Goal: Task Accomplishment & Management: Use online tool/utility

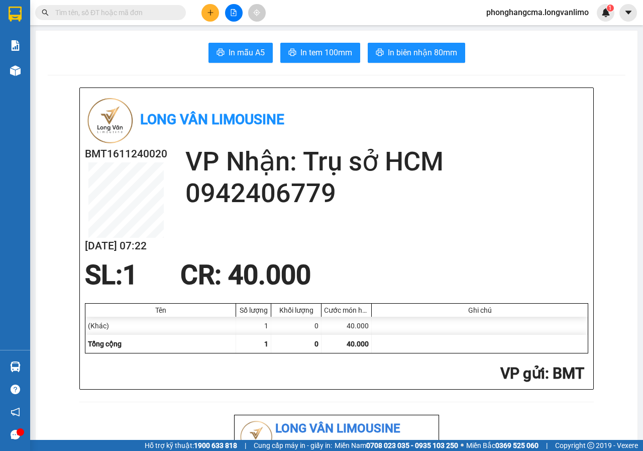
click at [233, 10] on button at bounding box center [234, 13] width 18 height 18
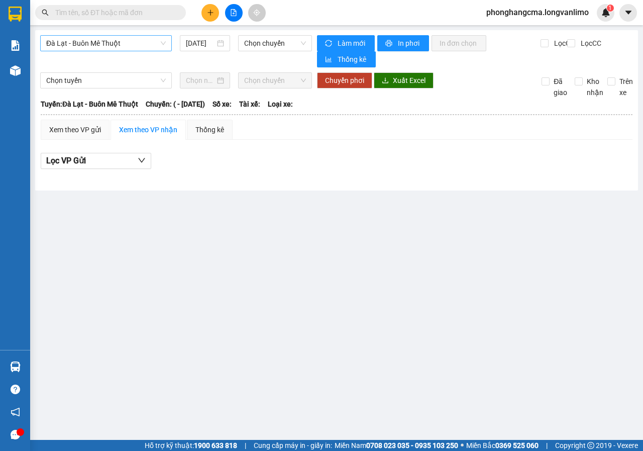
click at [141, 42] on span "Đà Lạt - Buôn Mê Thuột" at bounding box center [106, 43] width 120 height 15
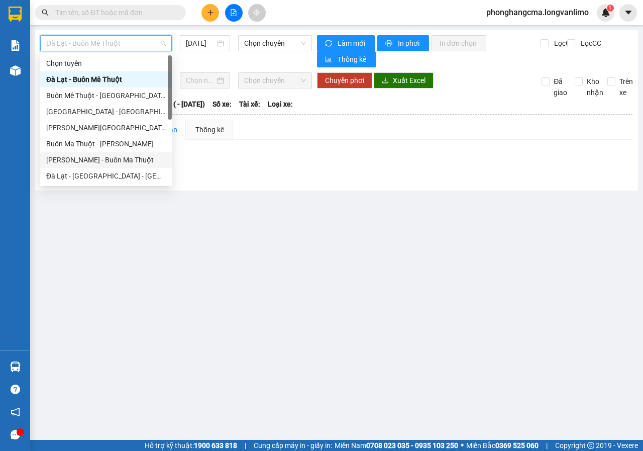
click at [100, 159] on div "[PERSON_NAME] - Buôn Ma Thuột" at bounding box center [106, 159] width 120 height 11
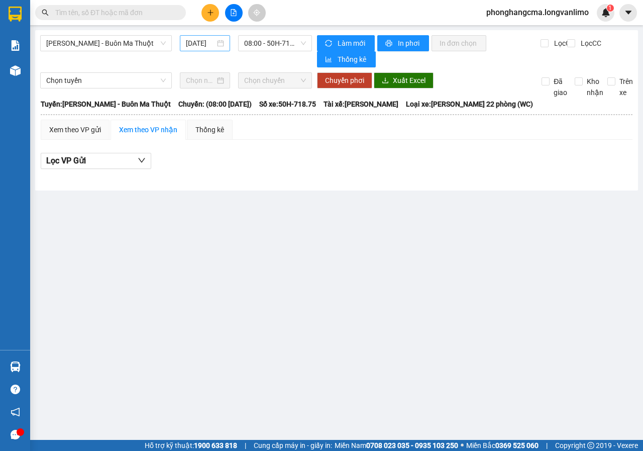
click at [223, 44] on div "[DATE]" at bounding box center [205, 43] width 38 height 11
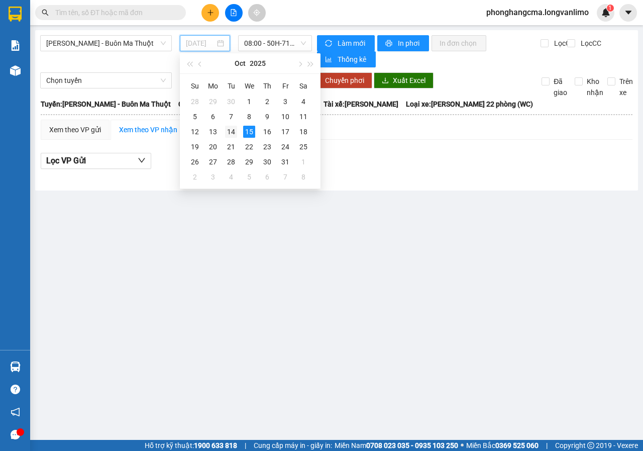
click at [229, 131] on div "14" at bounding box center [231, 132] width 12 height 12
type input "[DATE]"
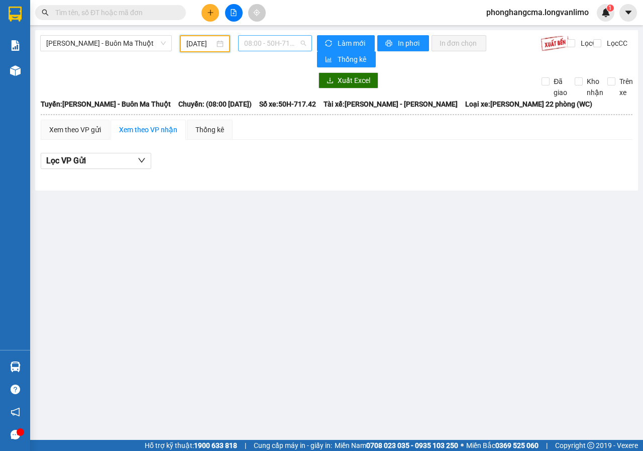
click at [282, 47] on span "08:00 - 50H-717.42" at bounding box center [274, 43] width 61 height 15
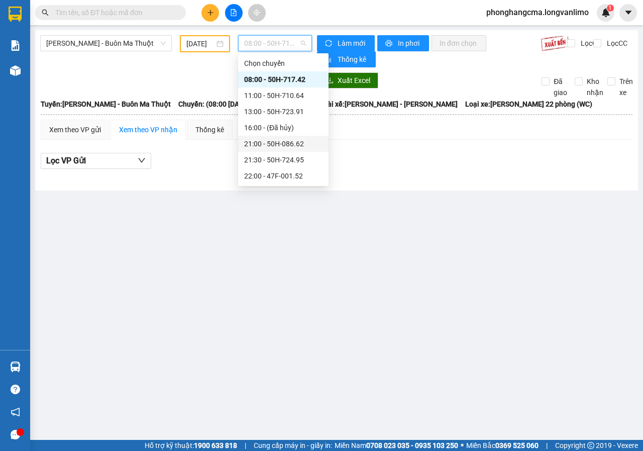
click at [280, 146] on div "21:00 - 50H-086.62" at bounding box center [283, 143] width 78 height 11
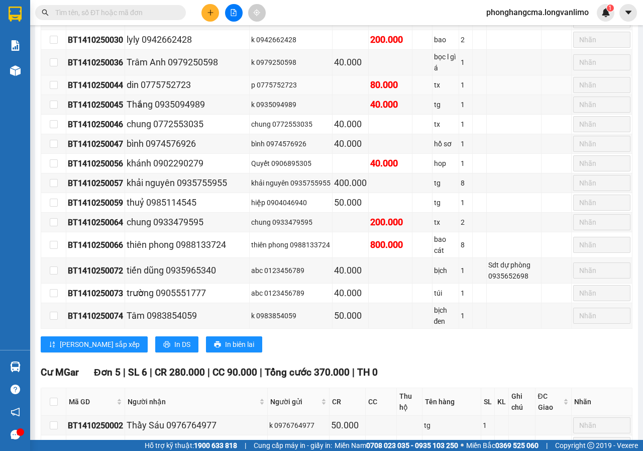
scroll to position [1489, 0]
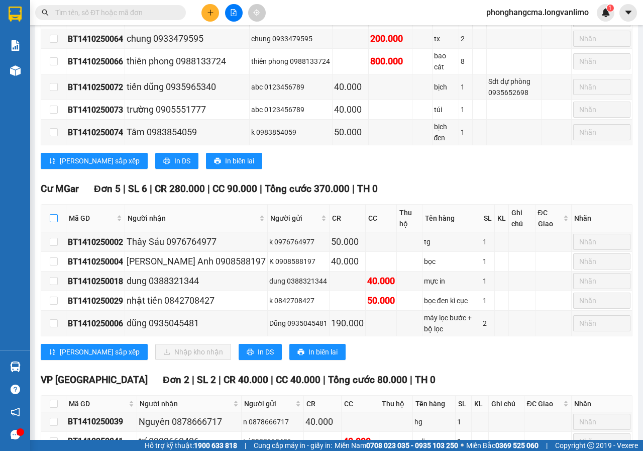
click at [55, 214] on input "checkbox" at bounding box center [54, 218] width 8 height 8
checkbox input "true"
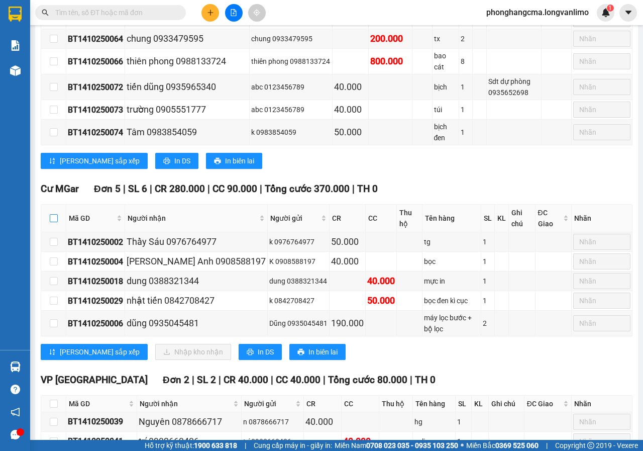
checkbox input "true"
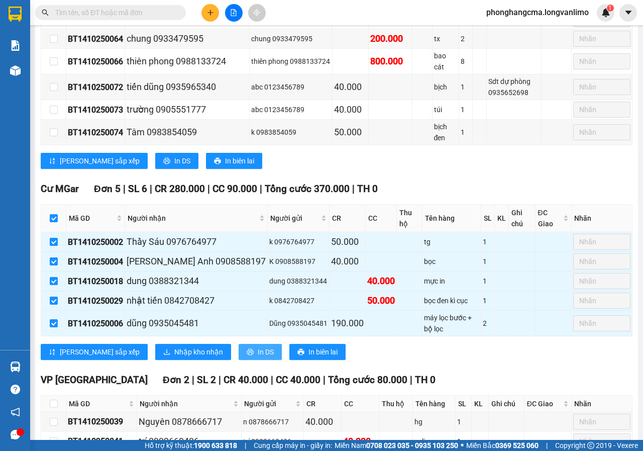
click at [258, 346] on span "In DS" at bounding box center [266, 351] width 16 height 11
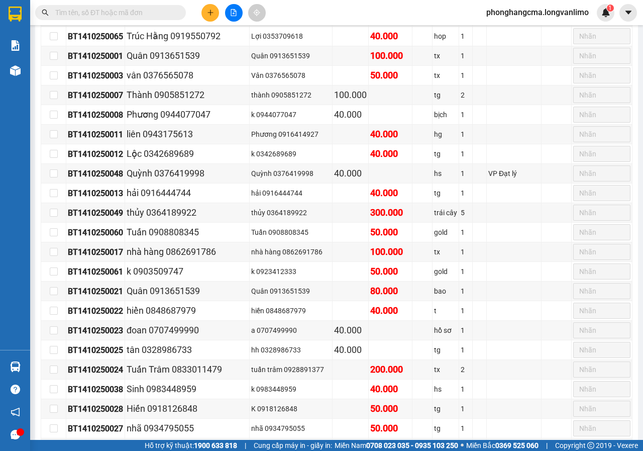
scroll to position [0, 0]
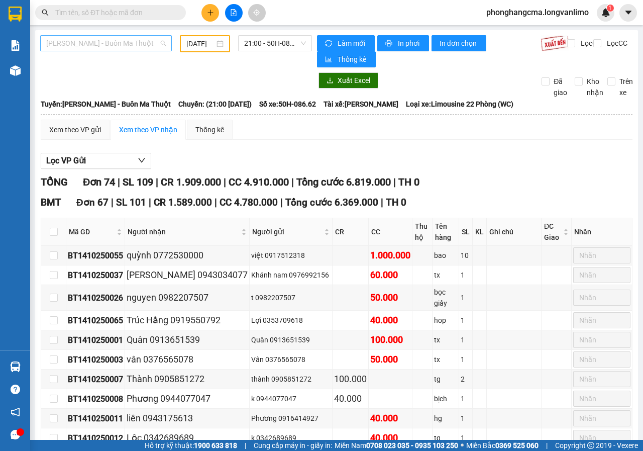
click at [120, 46] on span "[PERSON_NAME] - Buôn Ma Thuột" at bounding box center [106, 43] width 120 height 15
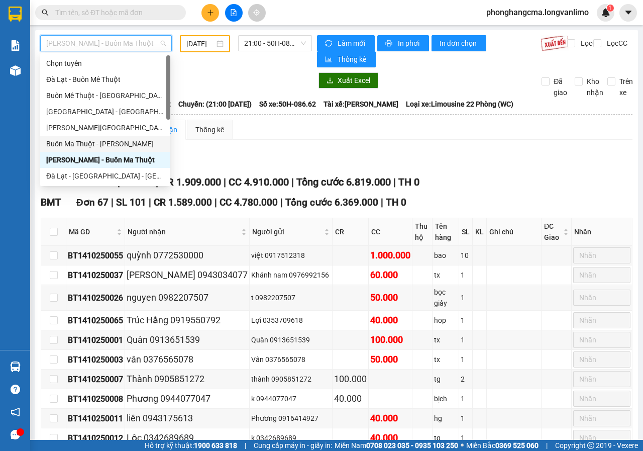
click at [87, 146] on div "Buôn Ma Thuột - [PERSON_NAME]" at bounding box center [105, 143] width 118 height 11
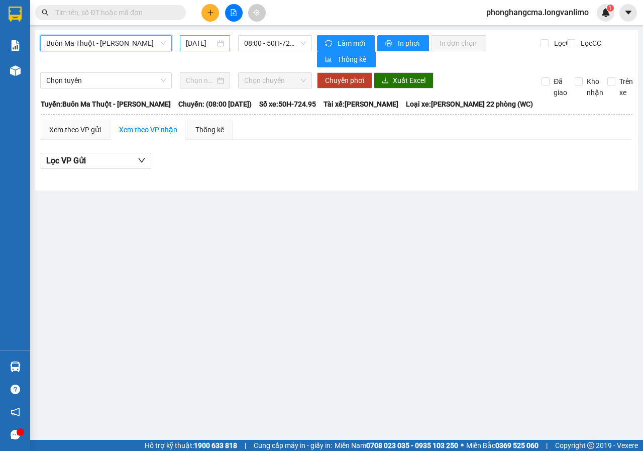
click at [211, 45] on input "[DATE]" at bounding box center [200, 43] width 29 height 11
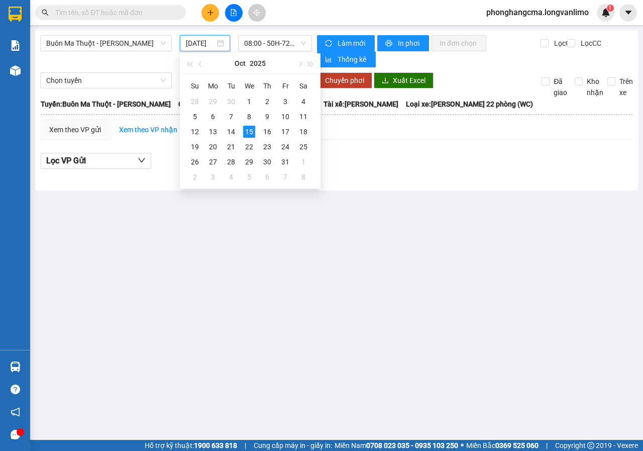
click at [200, 42] on input "[DATE]" at bounding box center [200, 43] width 29 height 11
click at [233, 130] on div "14" at bounding box center [231, 132] width 12 height 12
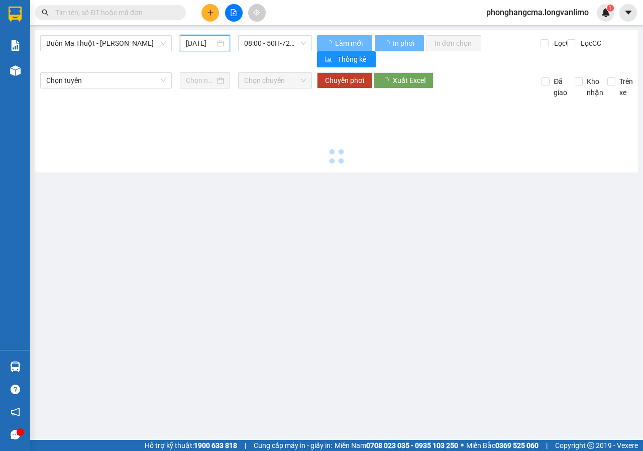
type input "[DATE]"
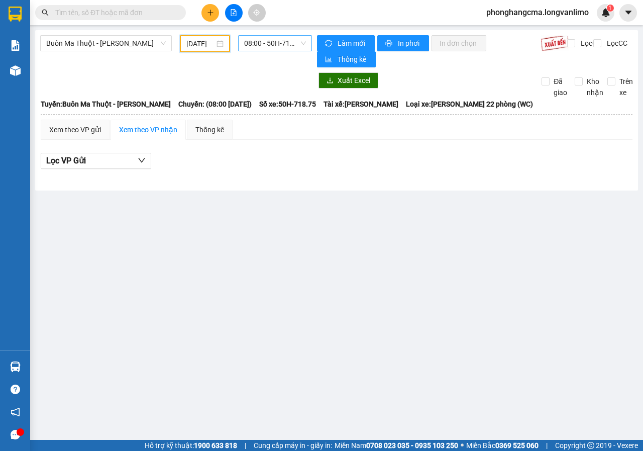
click at [269, 43] on span "08:00 - 50H-718.75" at bounding box center [274, 43] width 61 height 15
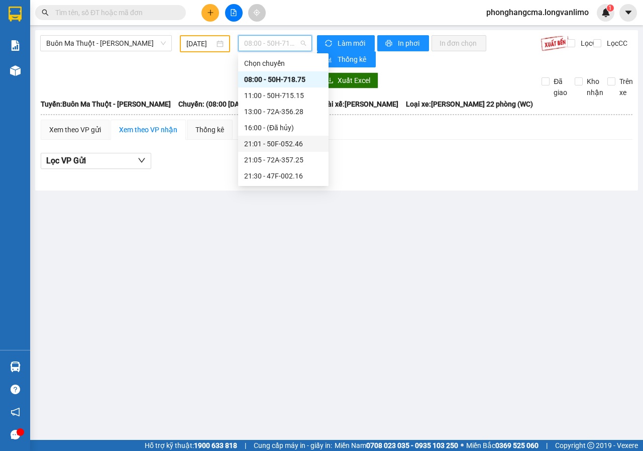
click at [274, 145] on div "21:01 - 50F-052.46" at bounding box center [283, 143] width 78 height 11
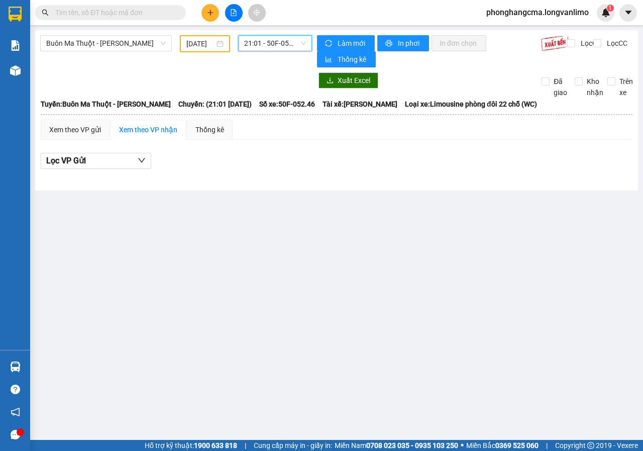
click at [273, 47] on span "21:01 - 50F-052.46" at bounding box center [274, 43] width 61 height 15
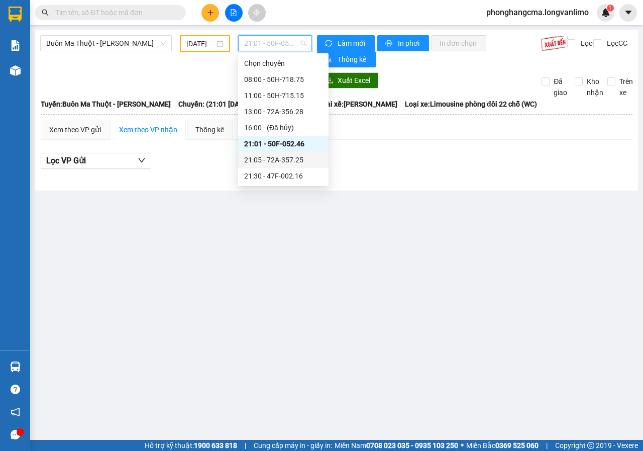
click at [272, 162] on div "21:05 - 72A-357.25" at bounding box center [283, 159] width 78 height 11
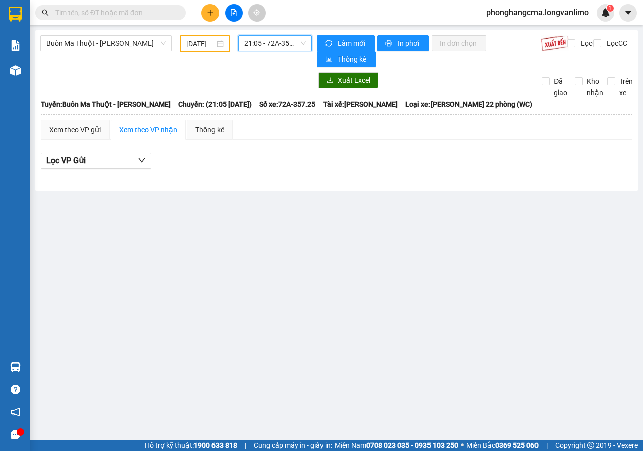
click at [263, 45] on span "21:05 - 72A-357.25" at bounding box center [274, 43] width 61 height 15
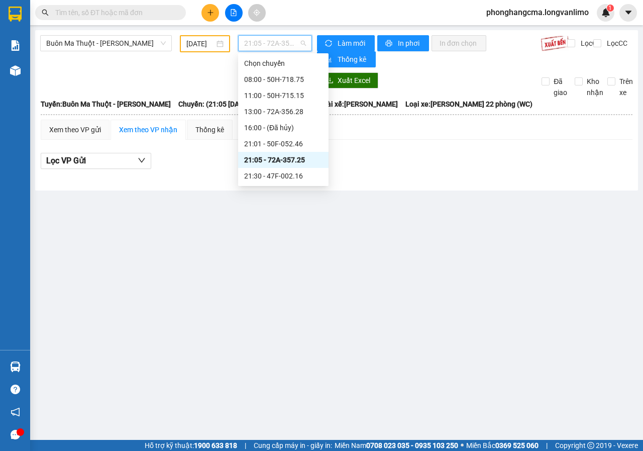
click at [267, 162] on div "21:05 - 72A-357.25" at bounding box center [283, 159] width 78 height 11
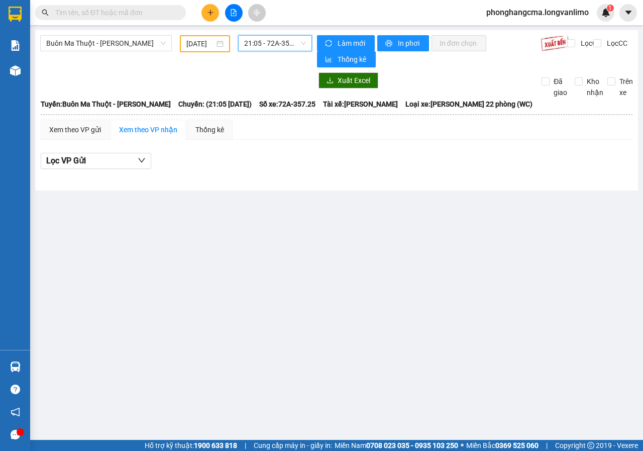
click at [272, 42] on span "21:05 - 72A-357.25" at bounding box center [274, 43] width 61 height 15
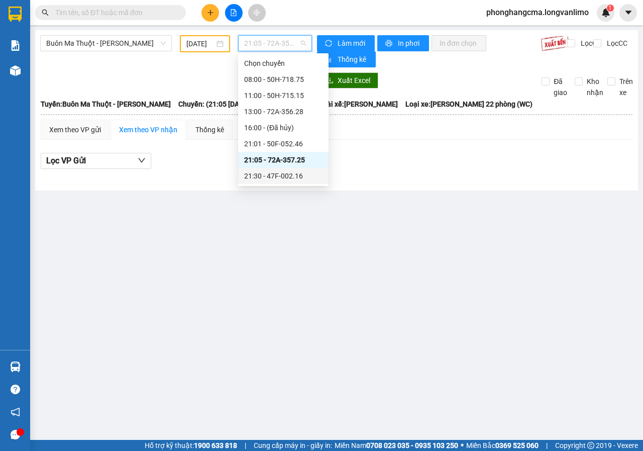
click at [259, 174] on div "21:30 - 47F-002.16" at bounding box center [283, 175] width 78 height 11
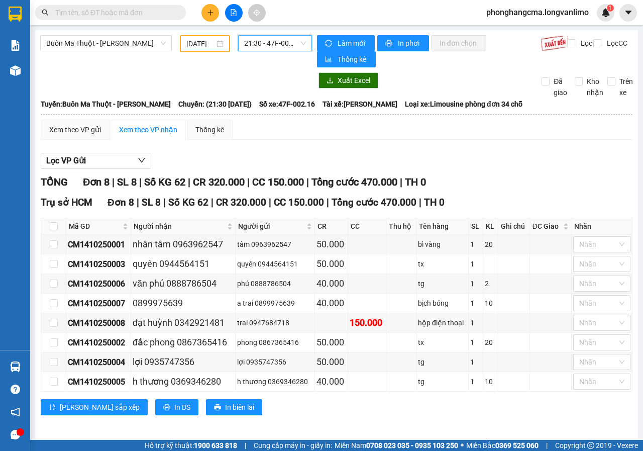
click at [268, 32] on div "Buôn Ma Thuột - [PERSON_NAME] [DATE] 21:30 21:30 - 47F-002.16 Làm mới In phơi I…" at bounding box center [336, 234] width 603 height 408
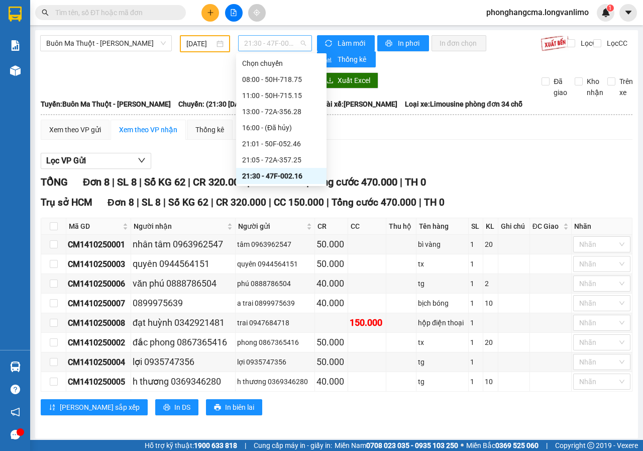
click at [263, 45] on span "21:30 - 47F-002.16" at bounding box center [274, 43] width 61 height 15
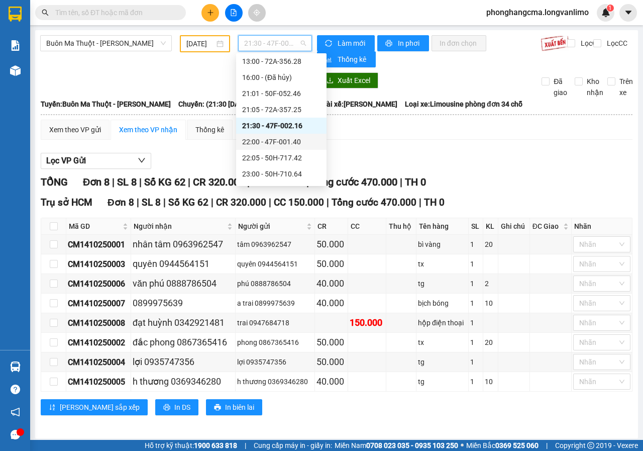
click at [262, 144] on div "22:00 - 47F-001.40" at bounding box center [281, 141] width 78 height 11
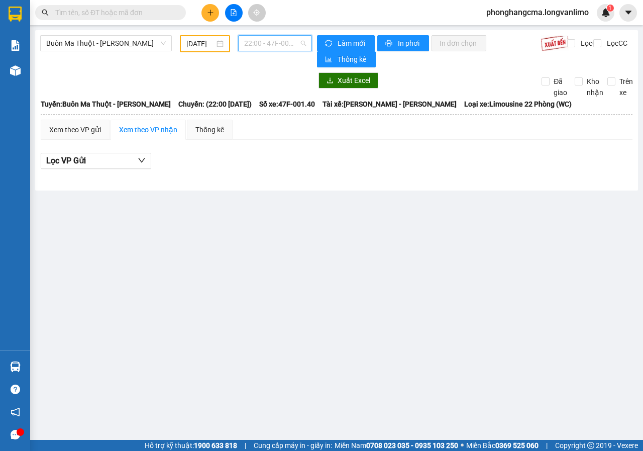
click at [273, 43] on span "22:00 - 47F-001.40" at bounding box center [274, 43] width 61 height 15
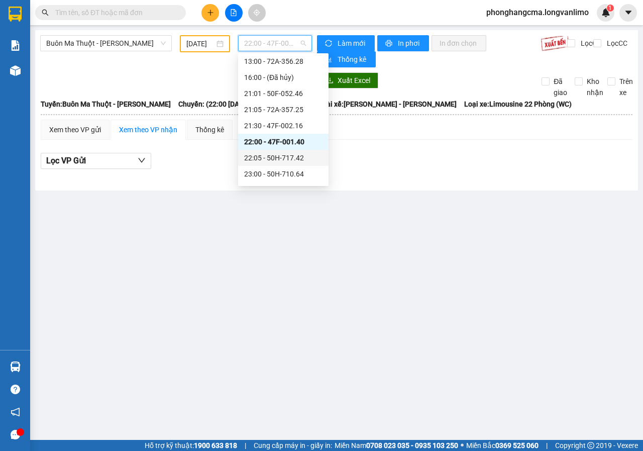
click at [271, 157] on div "22:05 - 50H-717.42" at bounding box center [283, 157] width 78 height 11
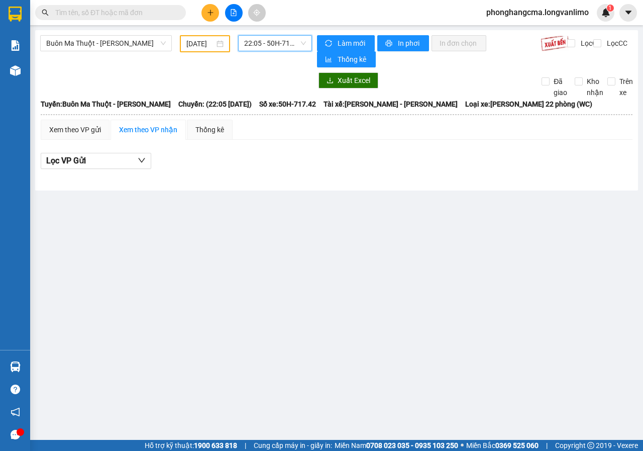
click at [266, 36] on div "Buôn Ma Thuột - [PERSON_NAME] [DATE] 22:05 22:05 - 50H-717.42 Làm mới In phơi I…" at bounding box center [336, 110] width 603 height 160
click at [268, 49] on span "22:05 - 50H-717.42" at bounding box center [274, 43] width 61 height 15
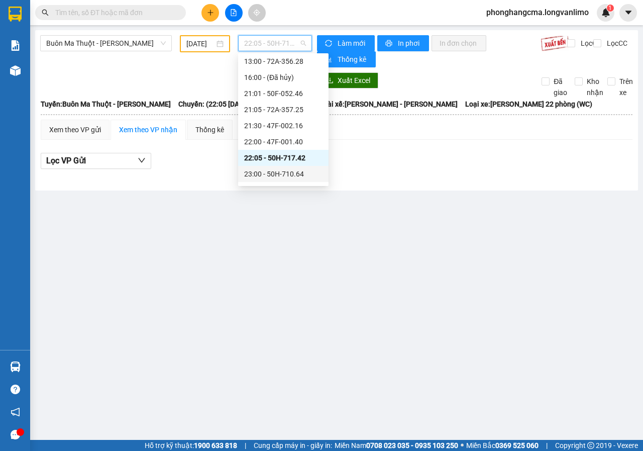
click at [259, 171] on div "23:00 - 50H-710.64" at bounding box center [283, 173] width 78 height 11
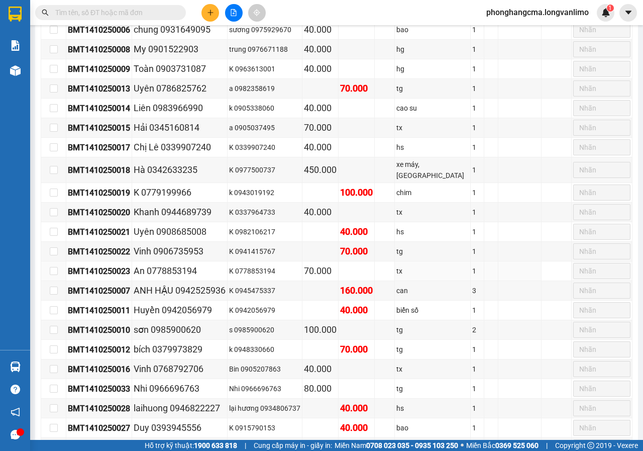
scroll to position [50, 0]
